Goal: Task Accomplishment & Management: Complete application form

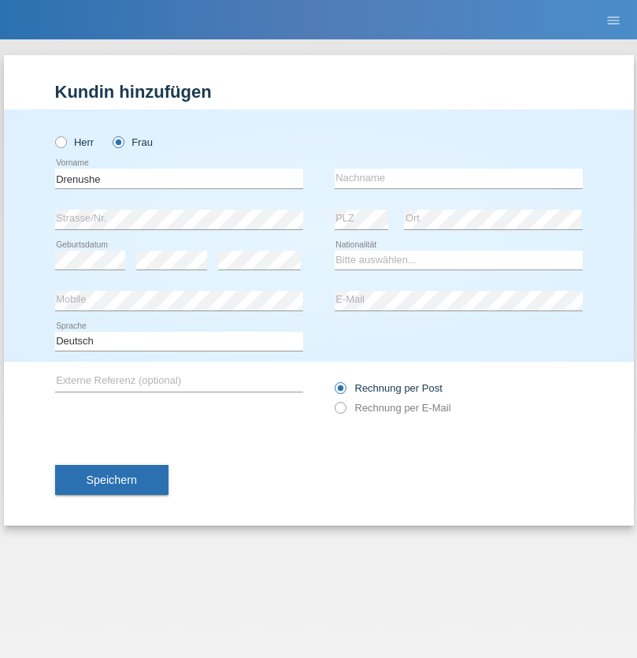
type input "Drenushe"
click at [458, 178] on input "text" at bounding box center [459, 179] width 248 height 20
type input "Kryeziu"
select select "XK"
select select "C"
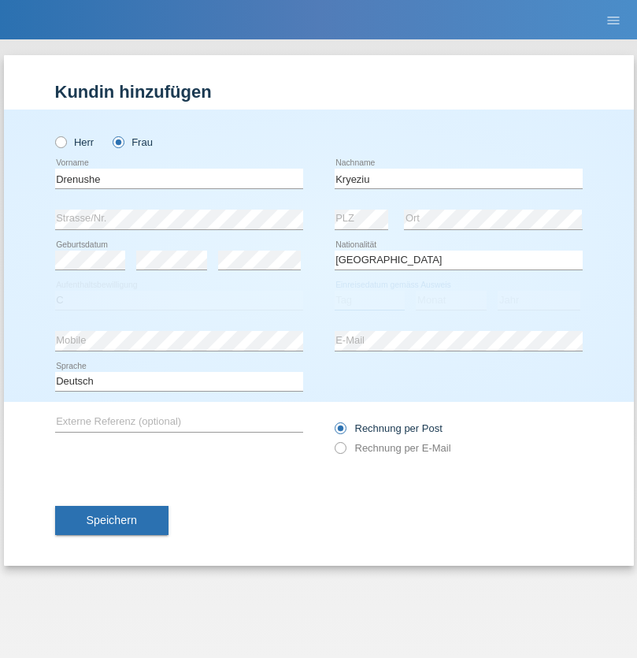
select select "11"
select select "03"
select select "2011"
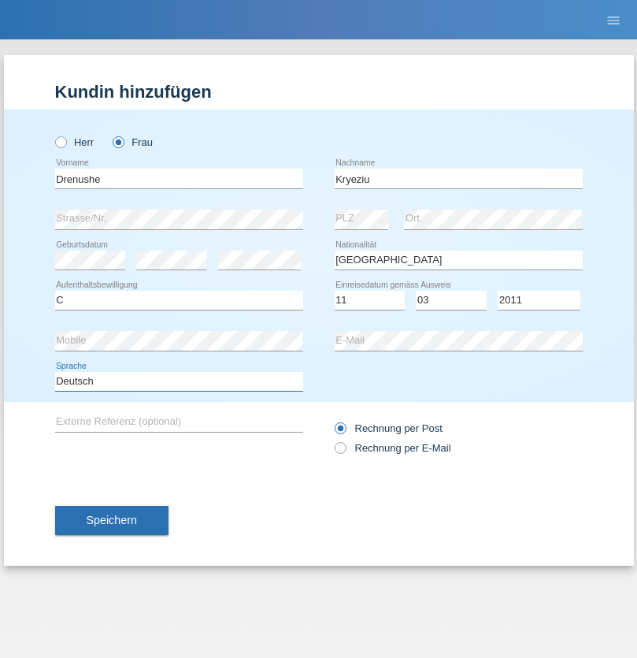
select select "en"
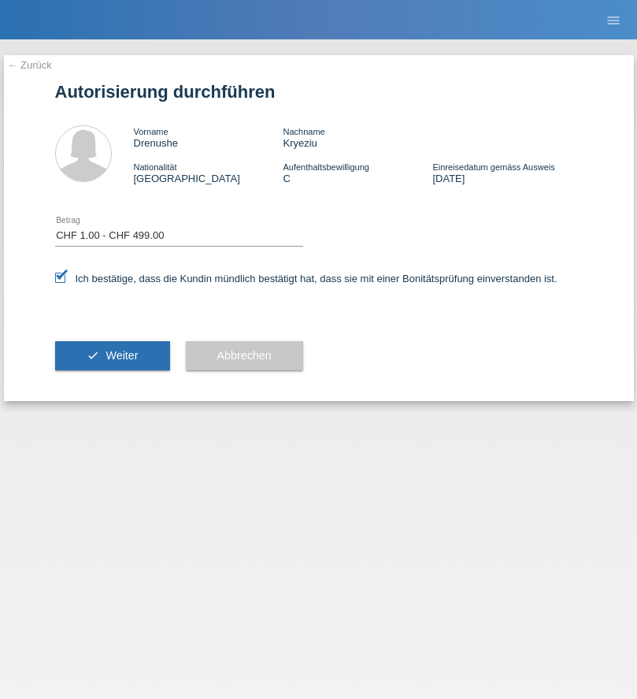
select select "1"
click at [112, 355] on span "Weiter" at bounding box center [122, 355] width 32 height 13
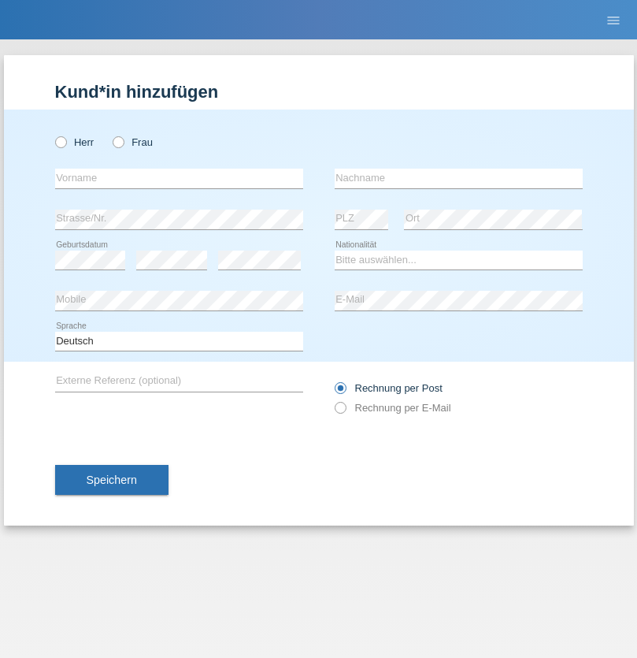
radio input "true"
click at [179, 178] on input "text" at bounding box center [179, 179] width 248 height 20
type input "Luciano Dorel"
click at [458, 178] on input "text" at bounding box center [459, 179] width 248 height 20
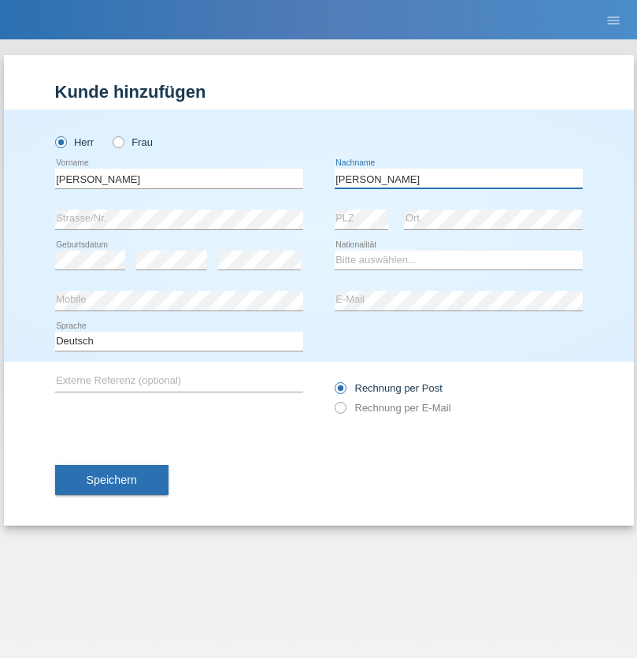
type input "Luca"
select select "OM"
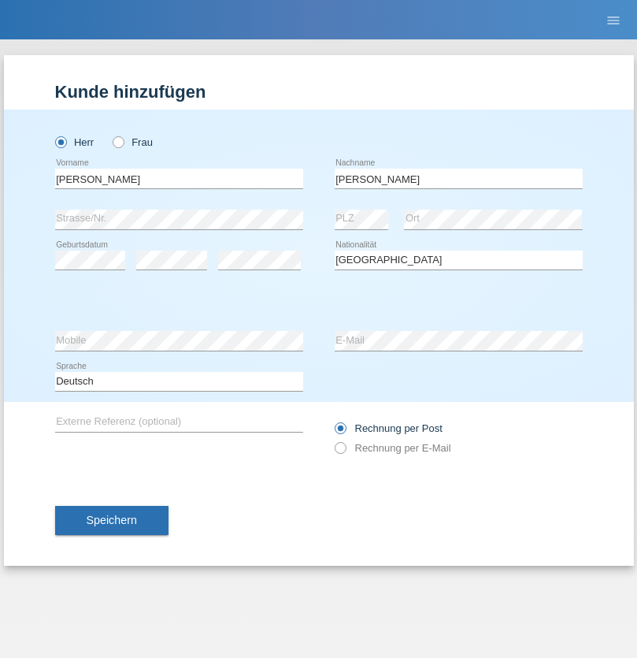
select select "C"
select select "20"
select select "06"
select select "2021"
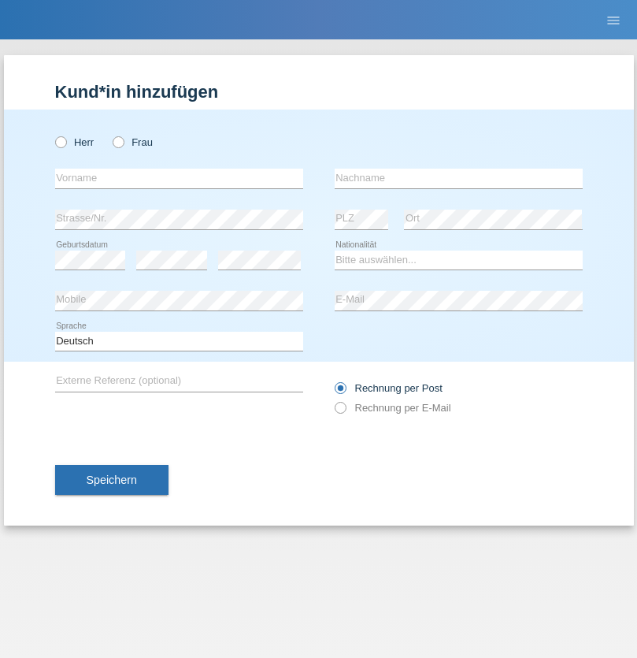
radio input "true"
click at [179, 178] on input "text" at bounding box center [179, 179] width 248 height 20
type input "Danilo"
click at [458, 178] on input "text" at bounding box center [459, 179] width 248 height 20
type input "Neto"
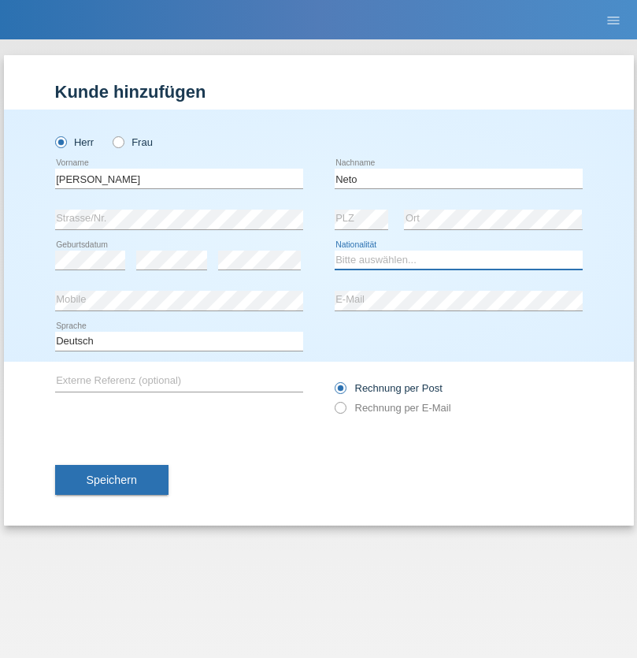
select select "CH"
radio input "true"
click at [179, 178] on input "text" at bounding box center [179, 179] width 248 height 20
type input "[PERSON_NAME]"
click at [458, 178] on input "text" at bounding box center [459, 179] width 248 height 20
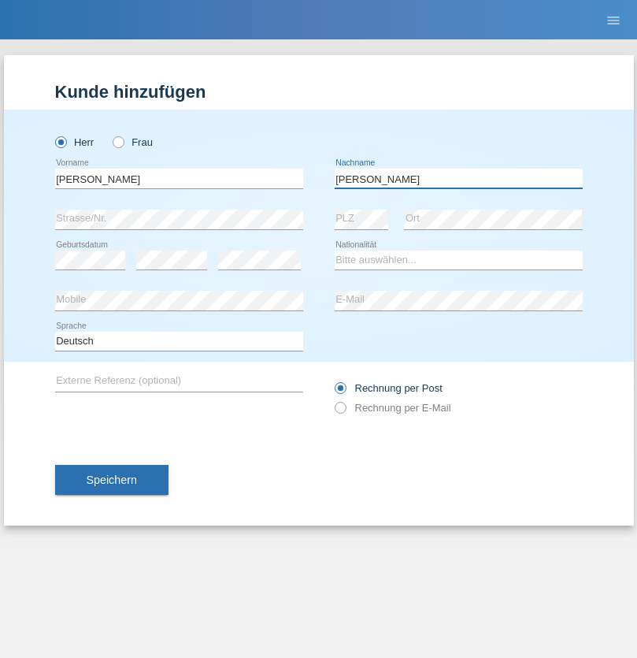
type input "[PERSON_NAME]"
select select "CH"
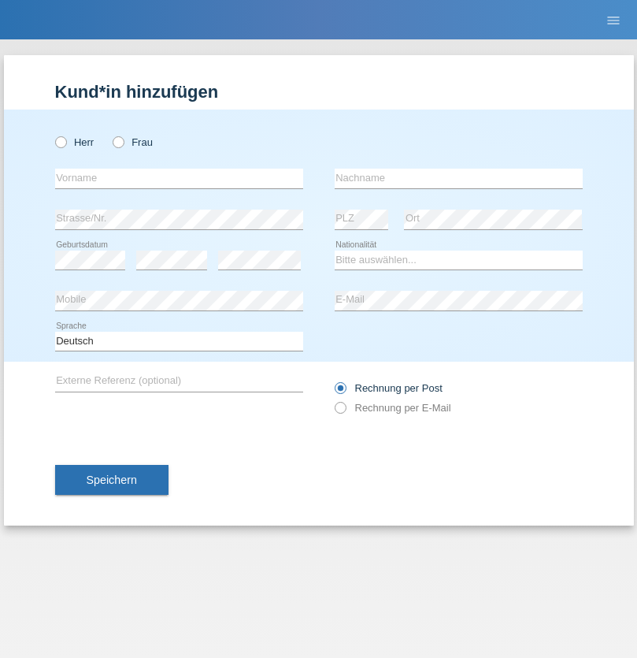
radio input "true"
click at [179, 178] on input "text" at bounding box center [179, 179] width 248 height 20
type input "[PERSON_NAME]"
click at [458, 178] on input "text" at bounding box center [459, 179] width 248 height 20
type input "Nydegger"
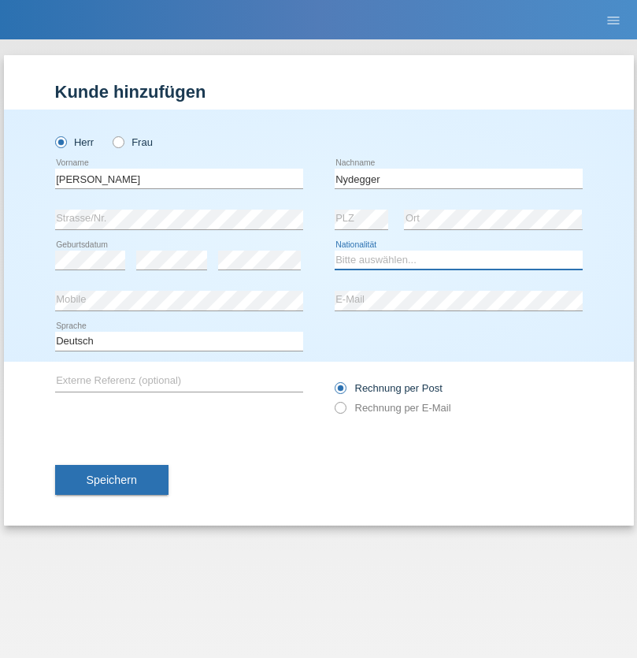
select select "CH"
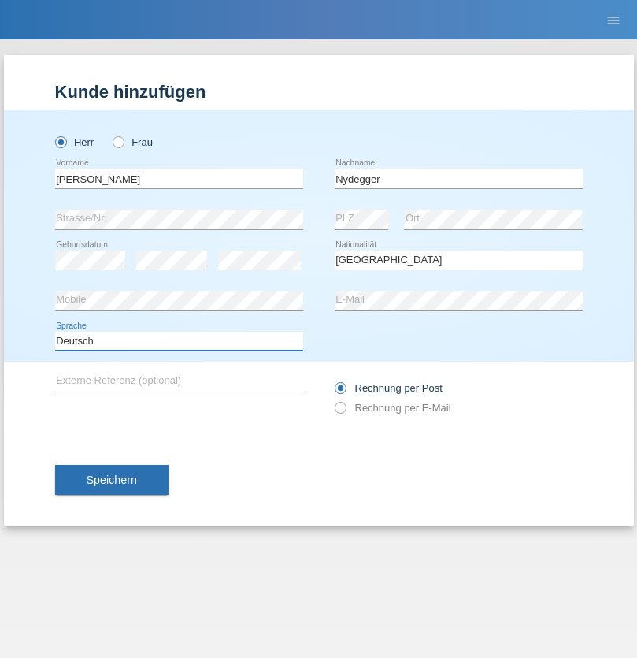
select select "en"
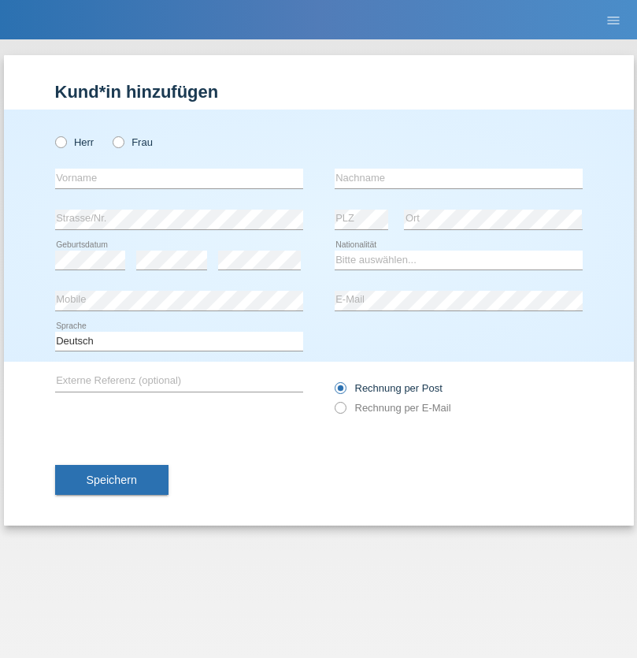
radio input "true"
click at [179, 178] on input "text" at bounding box center [179, 179] width 248 height 20
type input "Corinne"
click at [458, 178] on input "text" at bounding box center [459, 179] width 248 height 20
type input "Nydegger"
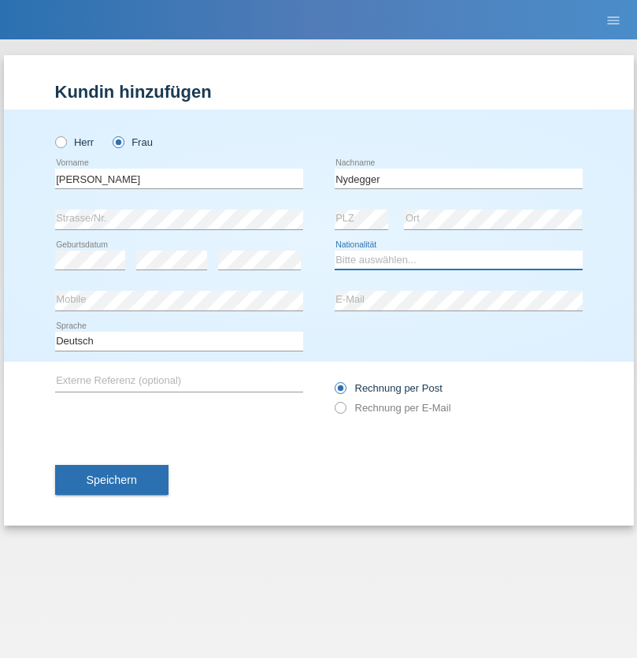
select select "CH"
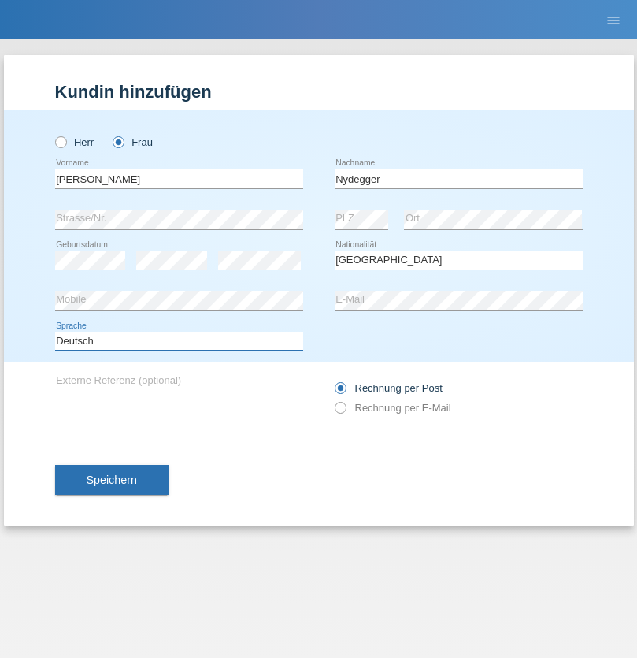
select select "en"
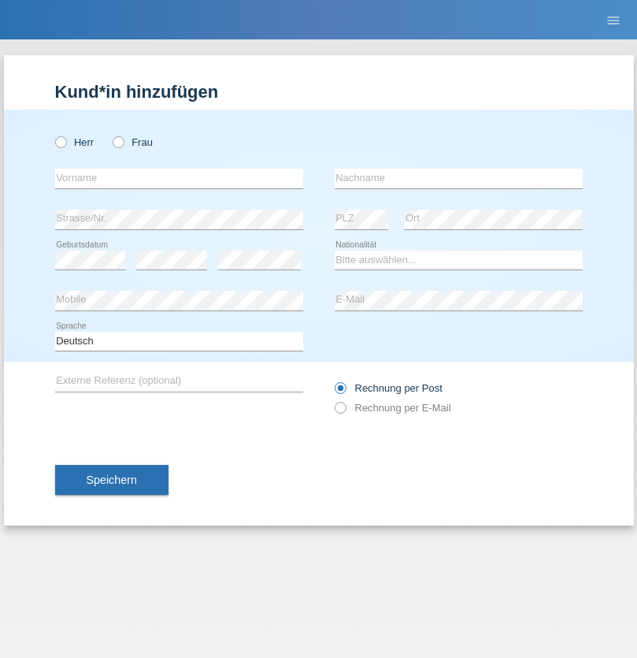
radio input "true"
click at [179, 178] on input "text" at bounding box center [179, 179] width 248 height 20
type input "Goekhan"
click at [458, 178] on input "text" at bounding box center [459, 179] width 248 height 20
type input "Akarsu"
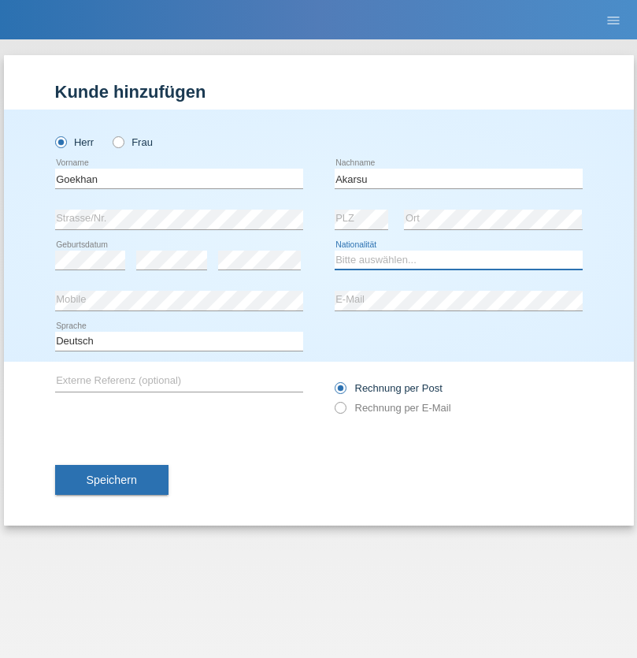
select select "AT"
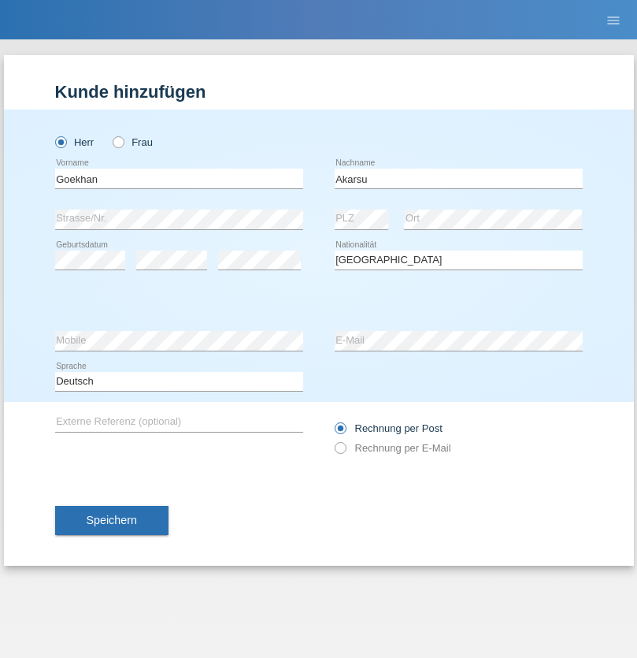
select select "C"
select select "01"
select select "05"
select select "2021"
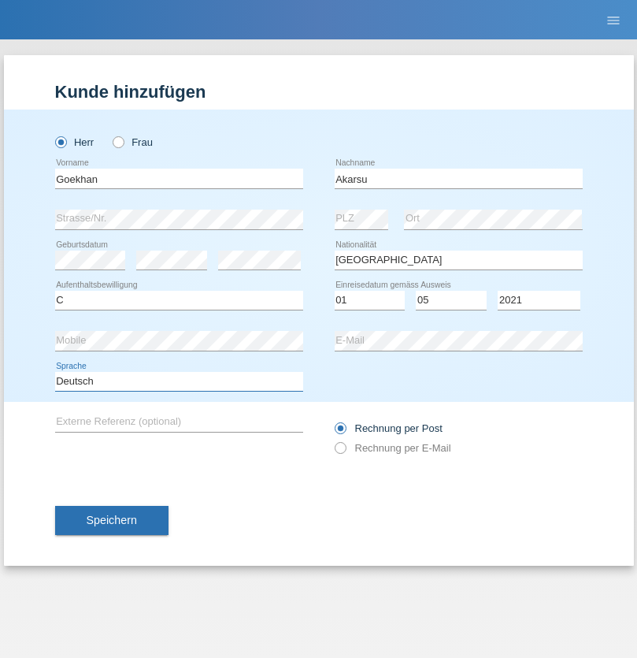
select select "en"
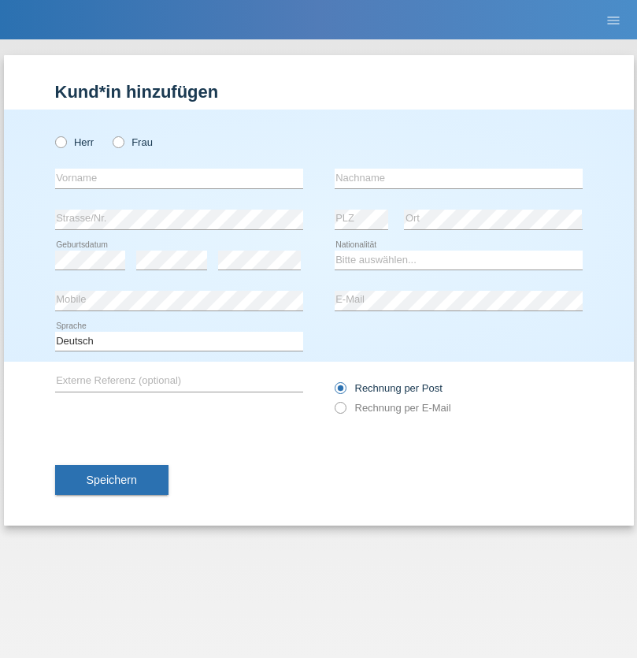
radio input "true"
click at [179, 178] on input "text" at bounding box center [179, 179] width 248 height 20
type input "Daniele"
click at [458, 178] on input "text" at bounding box center [459, 179] width 248 height 20
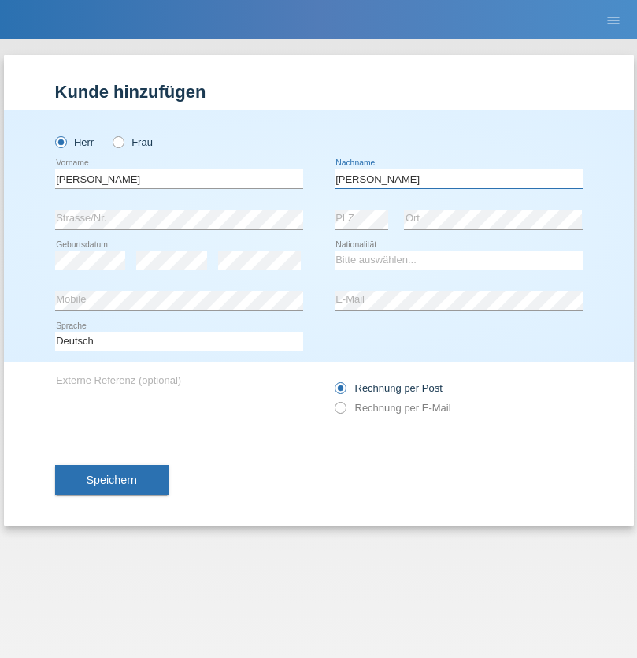
type input "Daniele"
select select "IT"
select select "C"
select select "22"
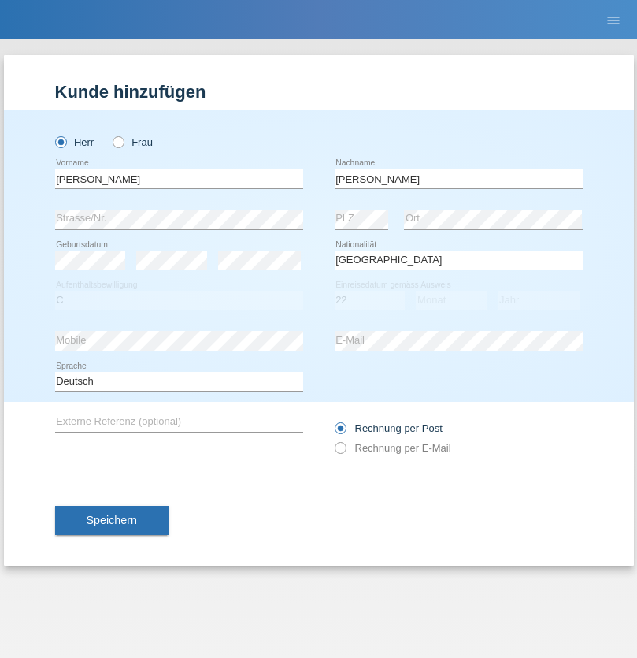
select select "06"
select select "1964"
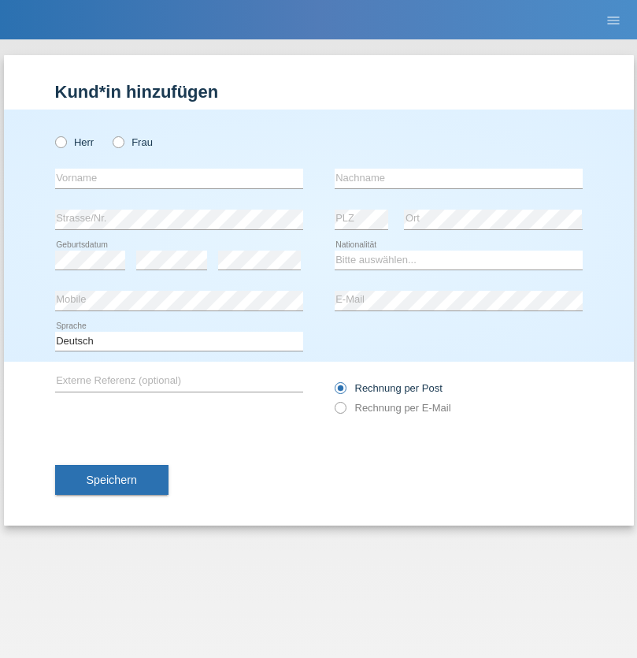
radio input "true"
click at [179, 178] on input "text" at bounding box center [179, 179] width 248 height 20
type input "Carnevale"
click at [458, 178] on input "text" at bounding box center [459, 179] width 248 height 20
type input "Alessio"
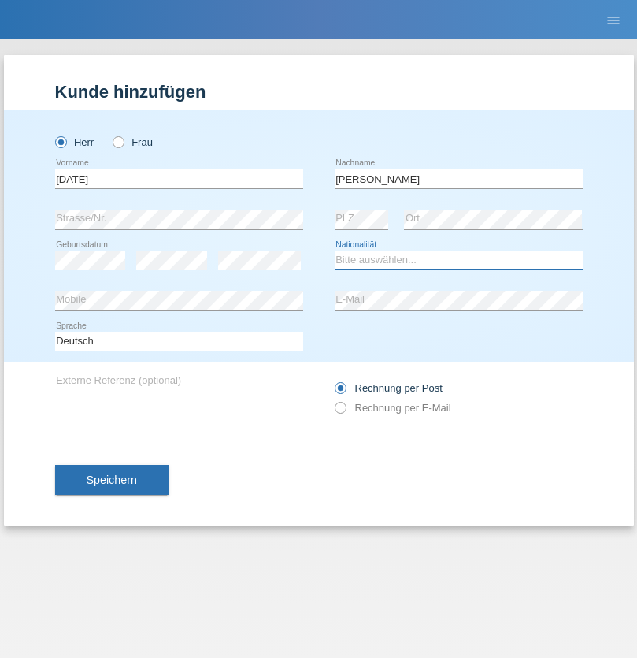
select select "IT"
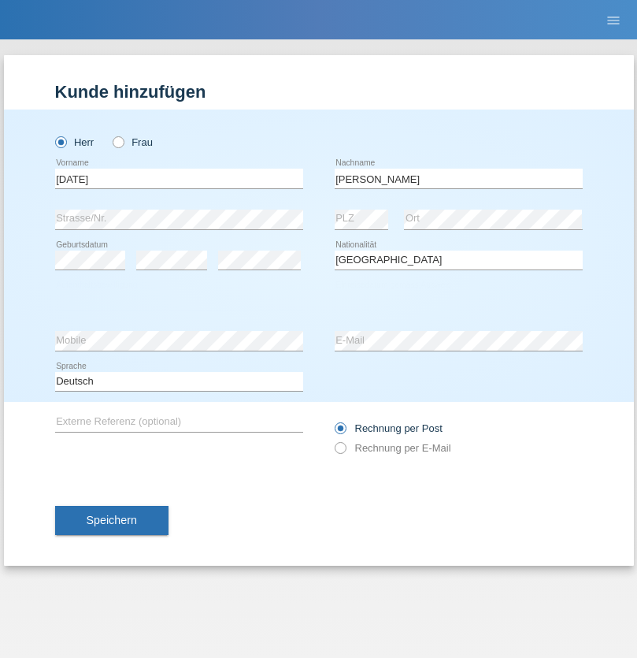
select select "C"
select select "01"
select select "05"
select select "2021"
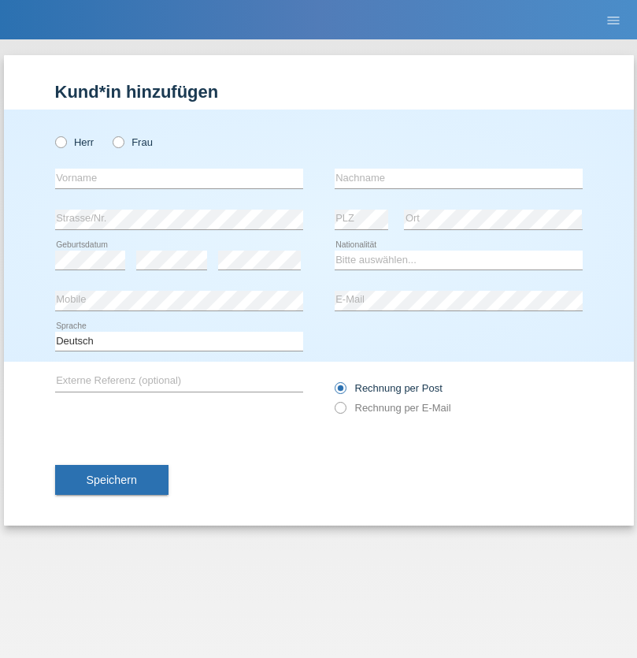
radio input "true"
click at [179, 178] on input "text" at bounding box center [179, 179] width 248 height 20
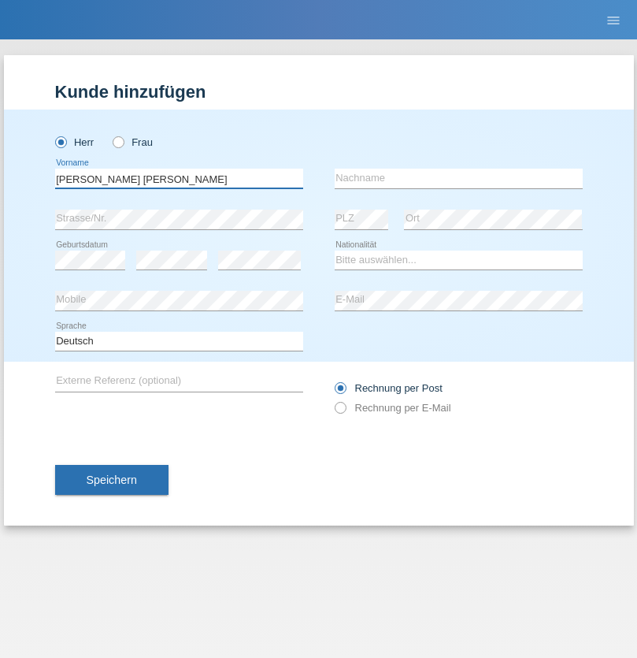
type input "[PERSON_NAME] [PERSON_NAME]"
click at [458, 178] on input "text" at bounding box center [459, 179] width 248 height 20
type input "Cislariu"
select select "CH"
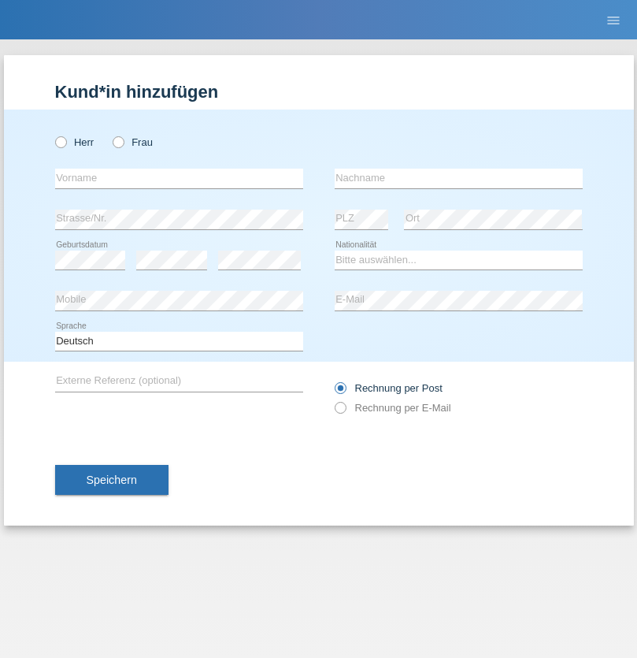
radio input "true"
select select "CH"
radio input "true"
click at [179, 178] on input "text" at bounding box center [179, 179] width 248 height 20
type input "[PERSON_NAME]"
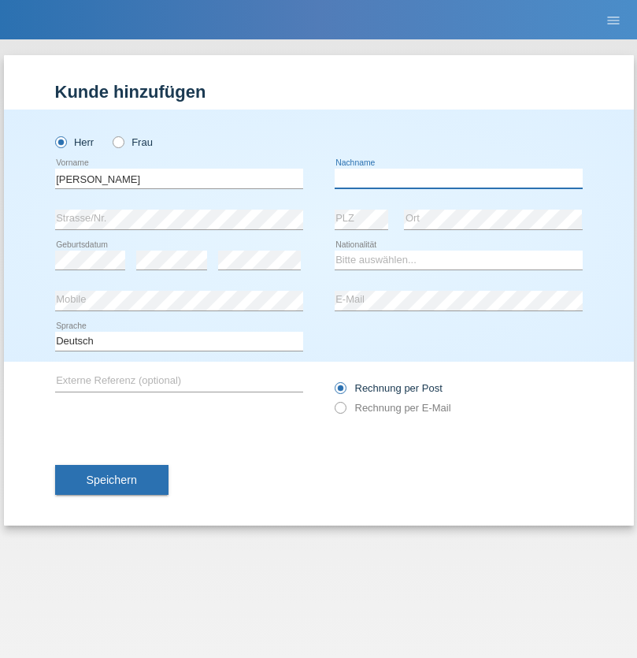
click at [458, 178] on input "text" at bounding box center [459, 179] width 248 height 20
type input "Kappelmayer"
select select "MG"
select select "C"
select select "01"
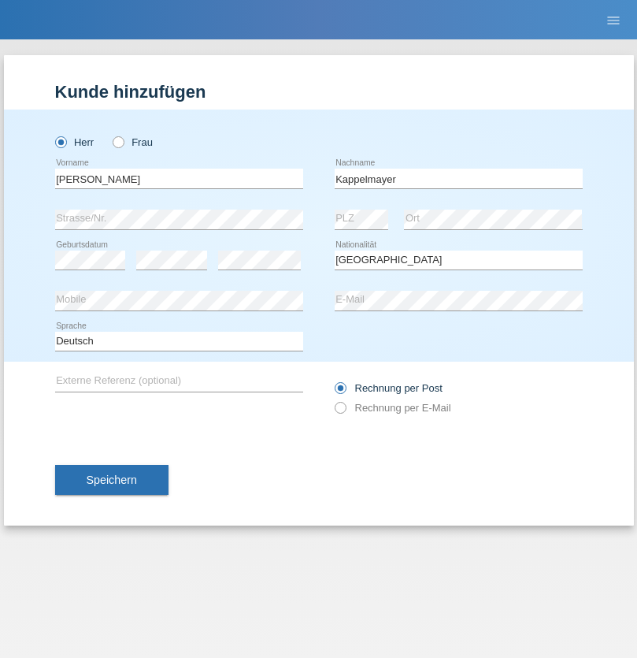
select select "09"
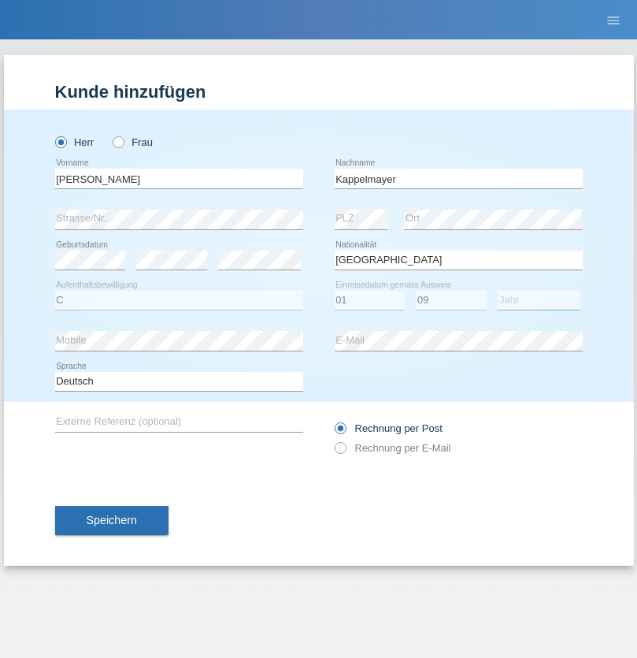
select select "2021"
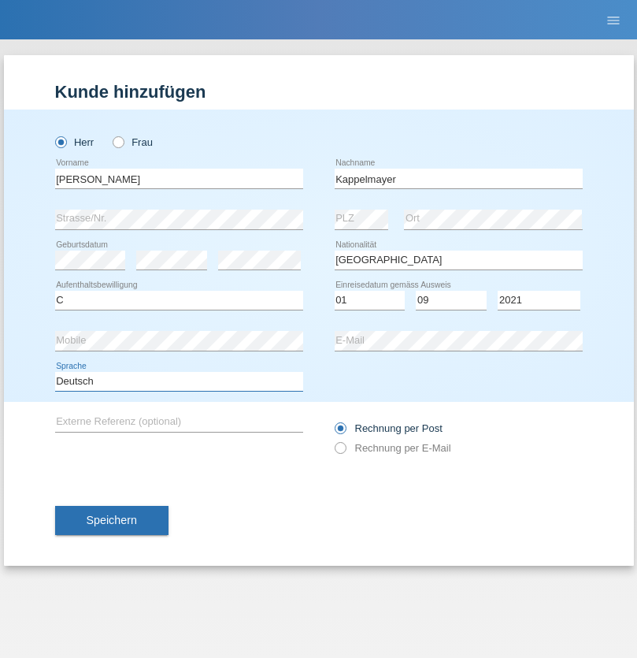
select select "en"
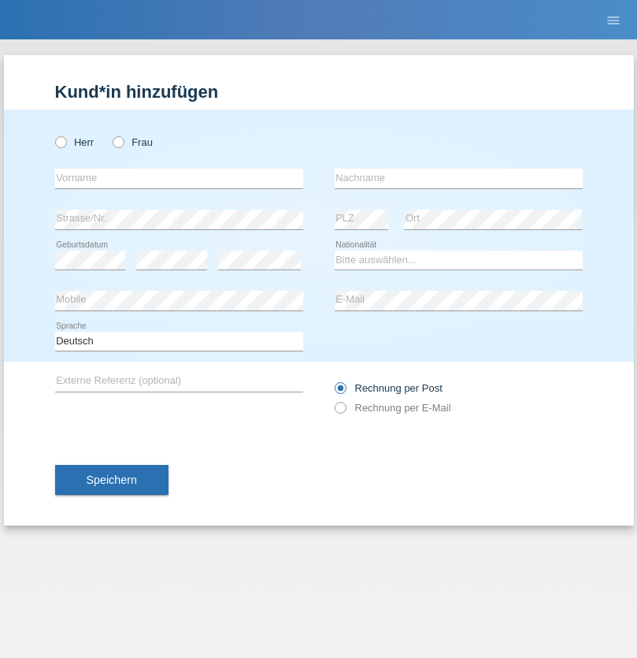
radio input "true"
click at [179, 178] on input "text" at bounding box center [179, 179] width 248 height 20
type input "firat"
click at [458, 178] on input "text" at bounding box center [459, 179] width 248 height 20
type input "kara"
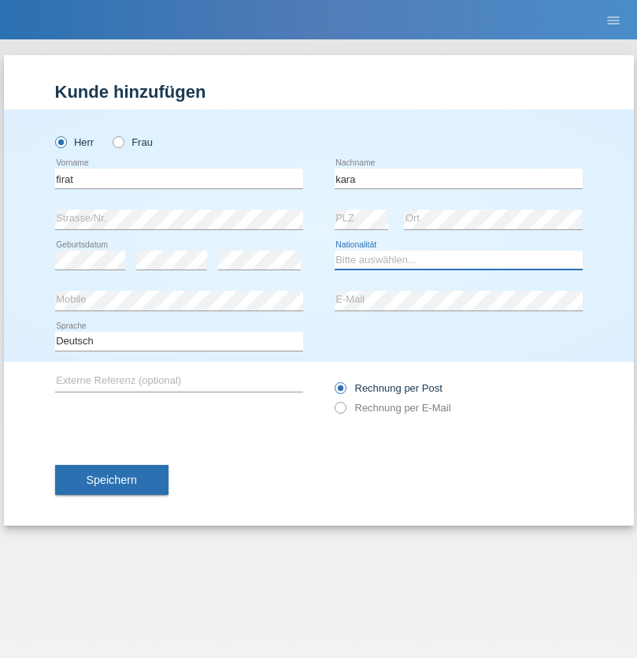
select select "CH"
radio input "true"
click at [179, 178] on input "text" at bounding box center [179, 179] width 248 height 20
type input "Jean Panda"
click at [458, 178] on input "text" at bounding box center [459, 179] width 248 height 20
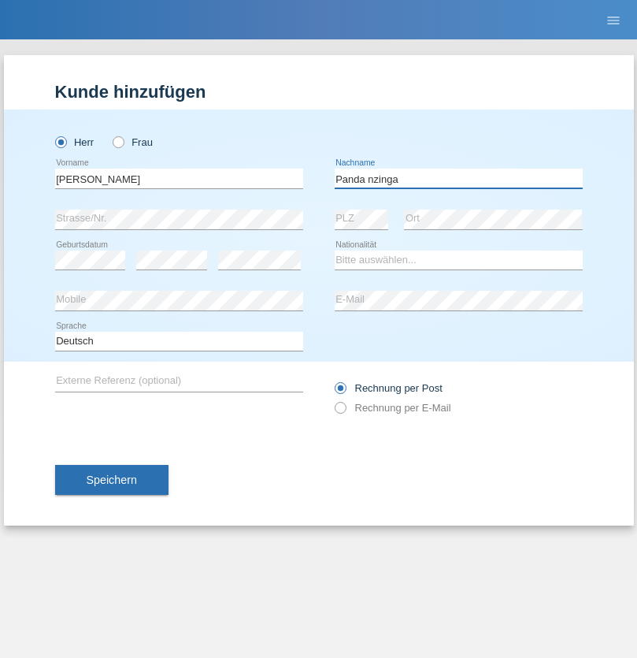
type input "Panda nzinga"
select select "MN"
select select "C"
select select "28"
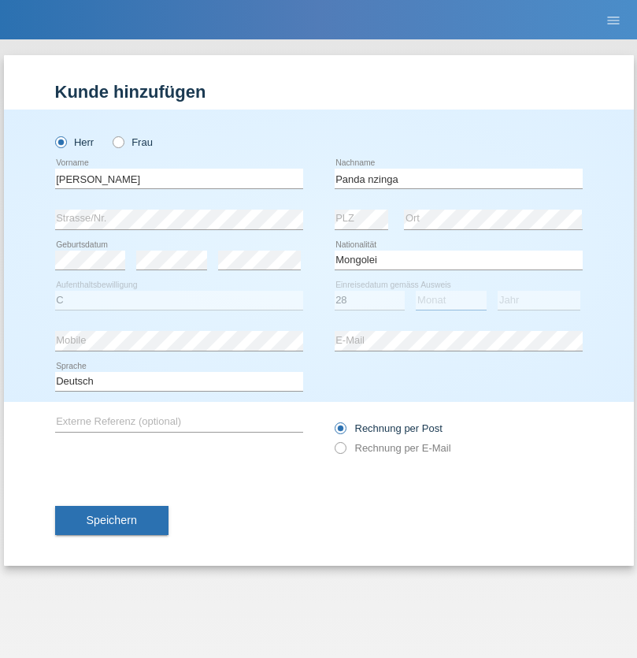
select select "11"
select select "2001"
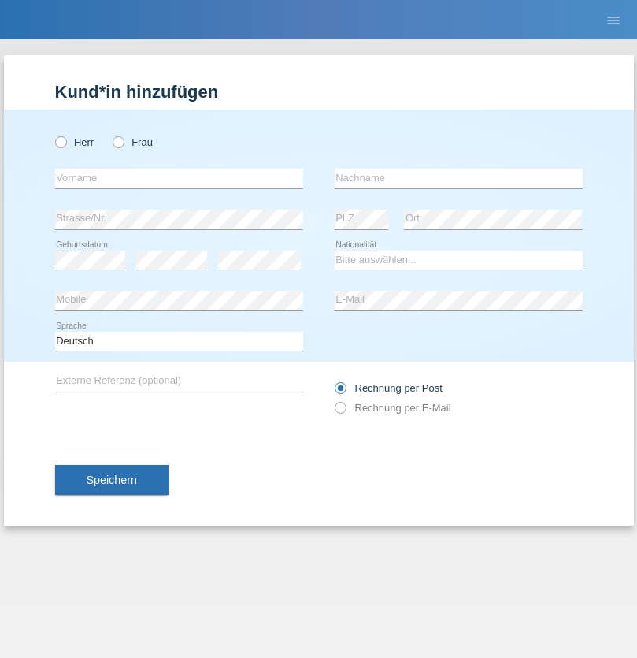
radio input "true"
select select "HU"
select select "C"
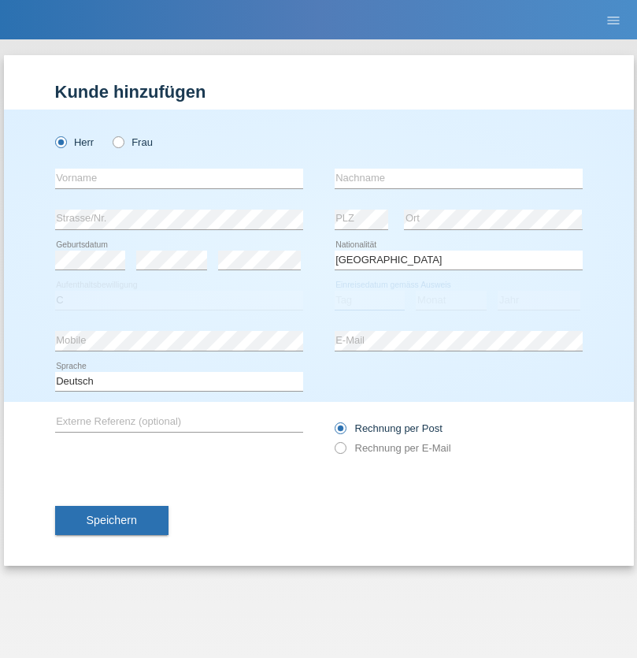
select select "30"
select select "10"
select select "2021"
